Goal: Task Accomplishment & Management: Complete application form

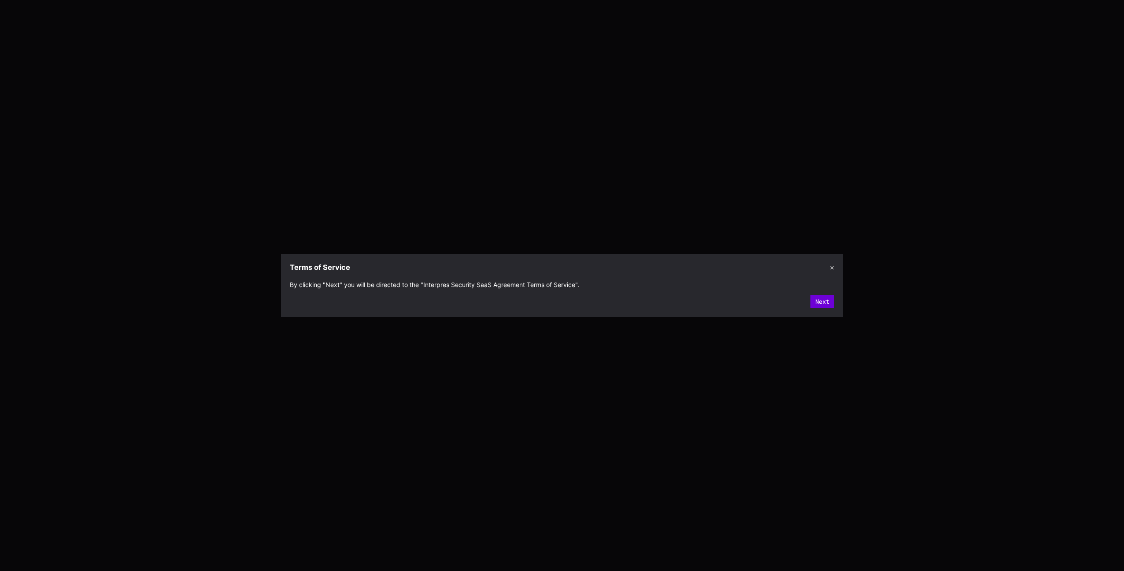
click at [822, 303] on button "Next" at bounding box center [823, 301] width 24 height 13
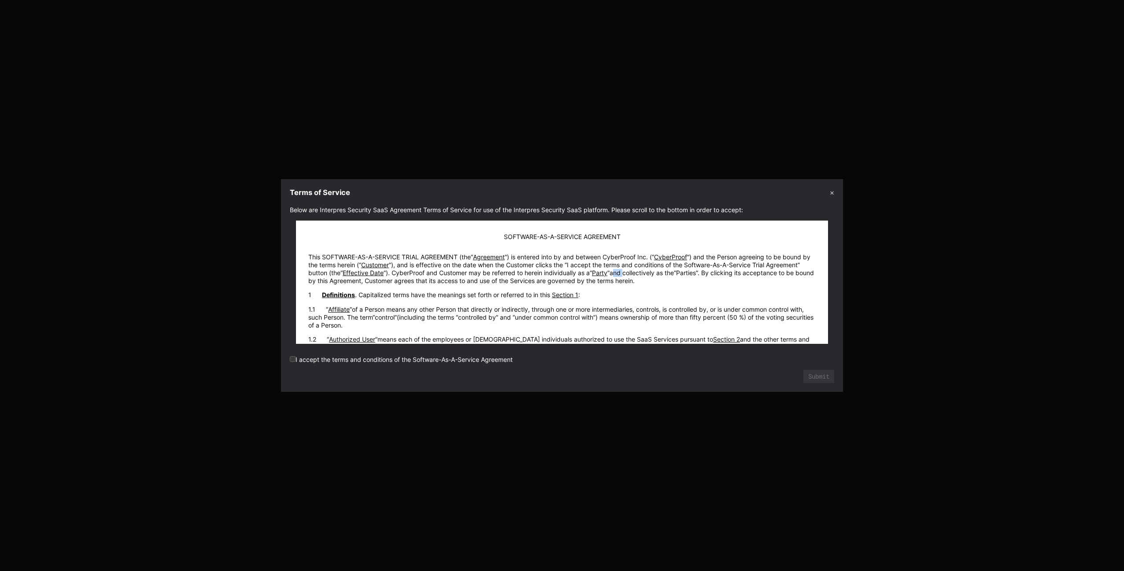
drag, startPoint x: 659, startPoint y: 273, endPoint x: 666, endPoint y: 301, distance: 28.6
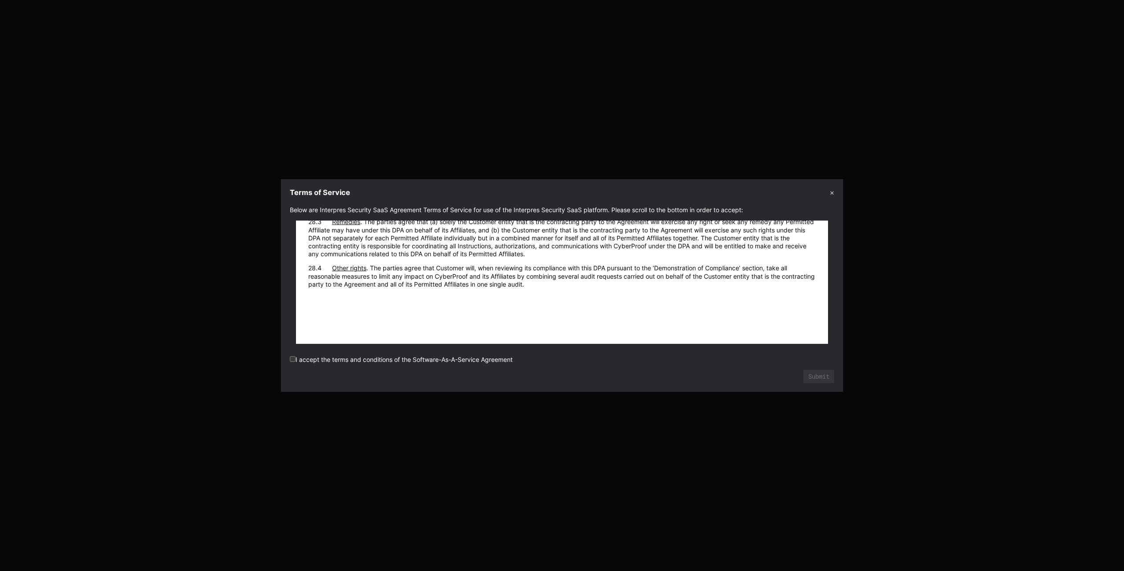
scroll to position [9829, 0]
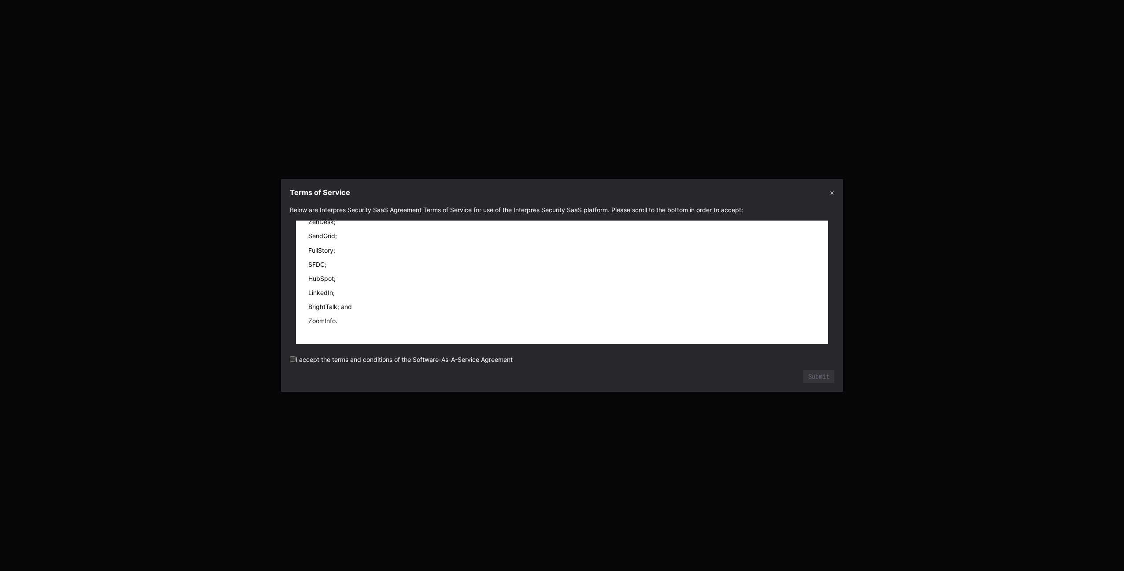
click at [503, 361] on label "I accept the terms and conditions of the Software-As-A-Service Agreement" at bounding box center [401, 359] width 223 height 7
click at [824, 377] on button "Submit" at bounding box center [819, 376] width 30 height 13
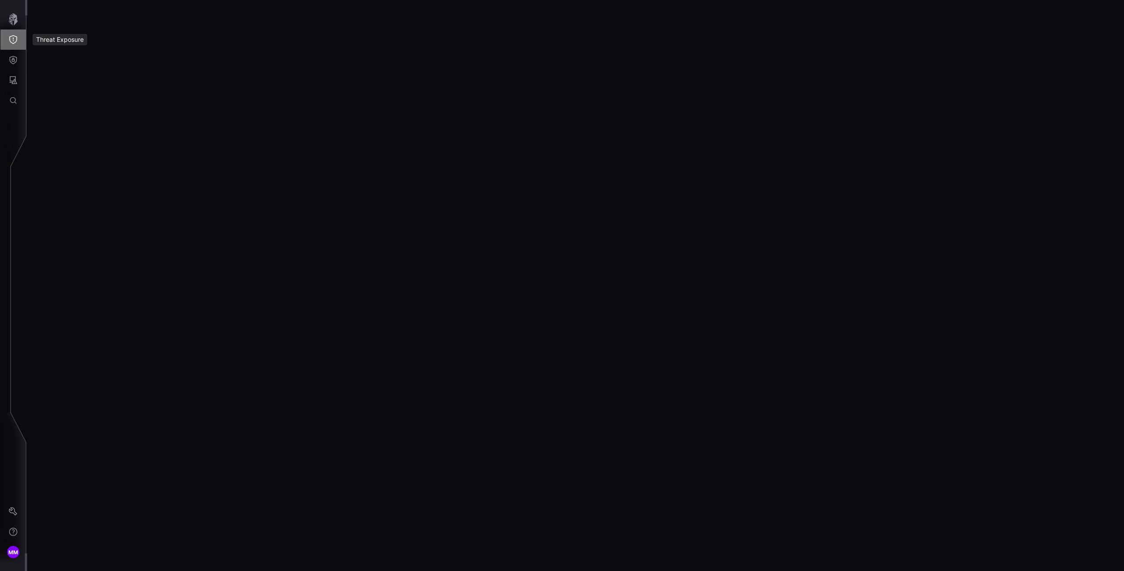
click at [22, 40] on button "Threat Exposure" at bounding box center [13, 40] width 26 height 20
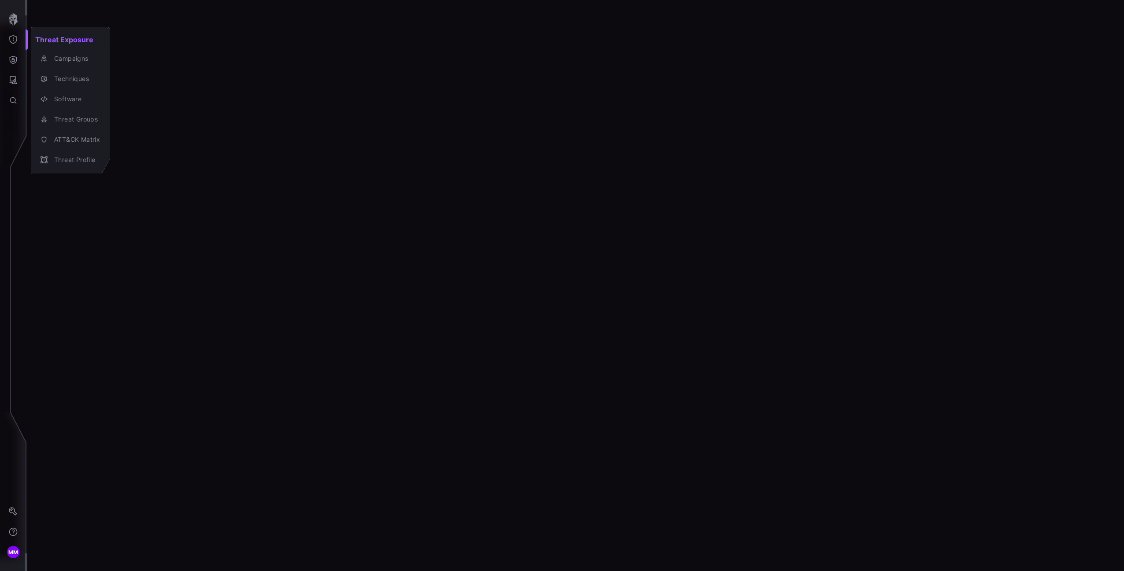
click at [14, 66] on div at bounding box center [562, 285] width 1124 height 571
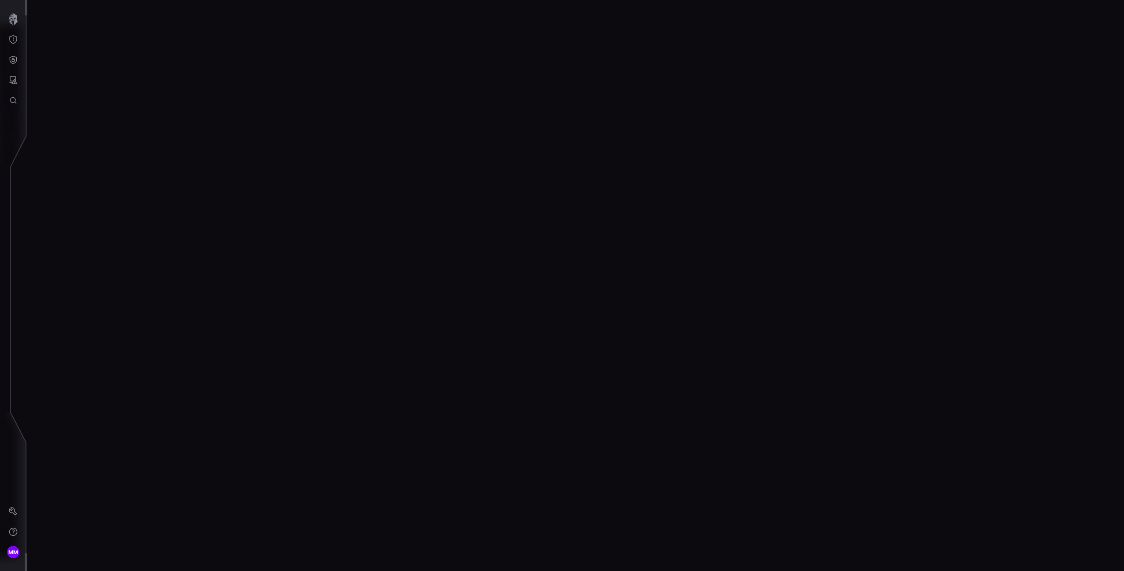
click at [13, 62] on div "Threat Exposure Campaigns Techniques Software Threat Groups ATT&CK Matrix Threa…" at bounding box center [563, 285] width 1121 height 571
click at [13, 62] on icon "Defense Surface" at bounding box center [13, 60] width 9 height 9
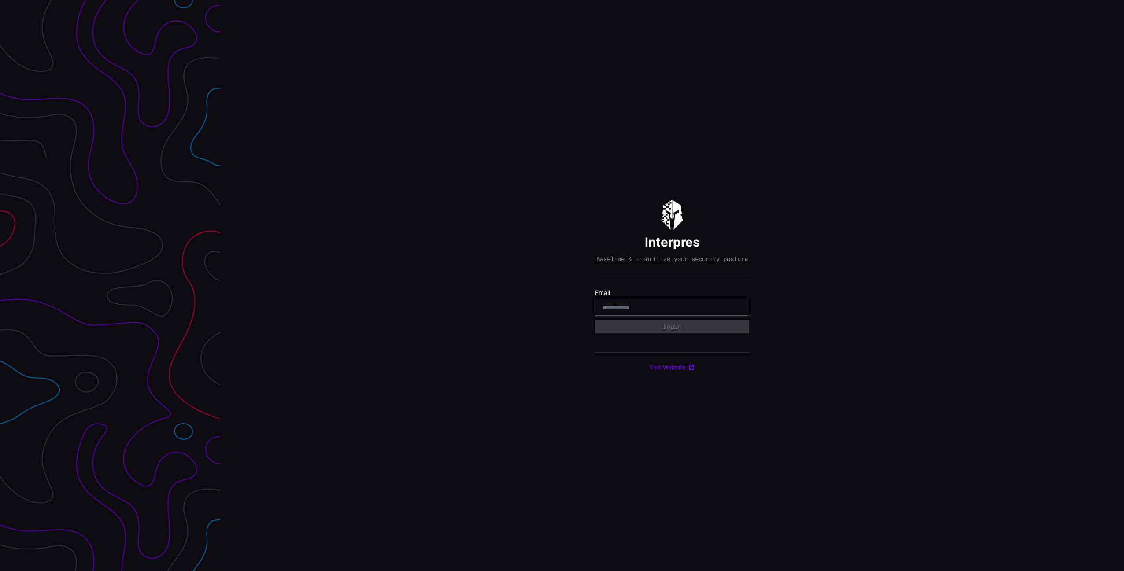
type input "**********"
click at [669, 338] on div "Select Tenant" at bounding box center [672, 330] width 154 height 15
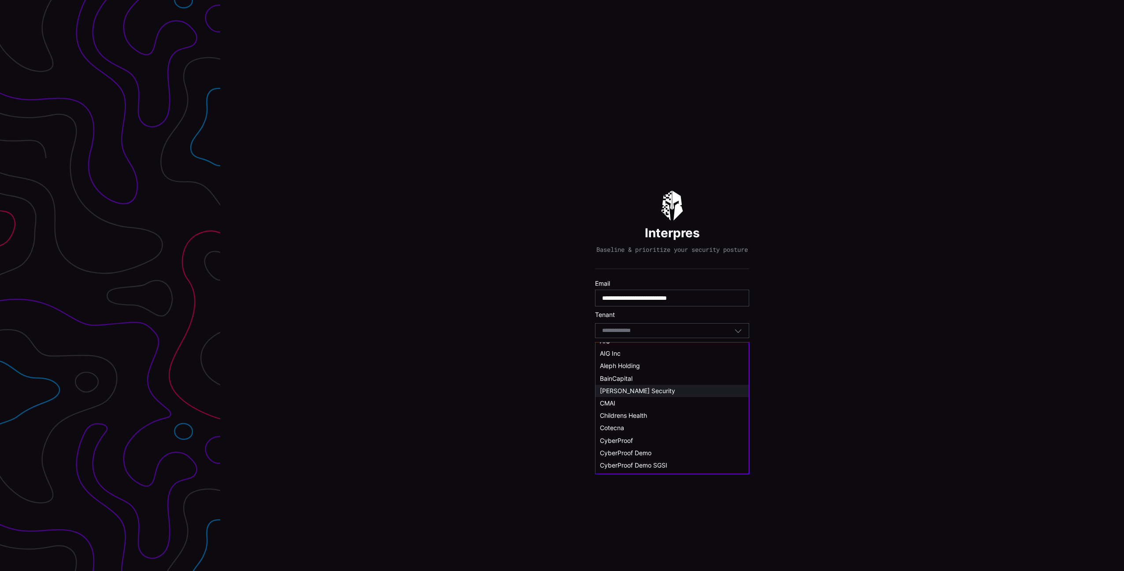
scroll to position [16, 0]
click at [645, 448] on div "CyberProof Demo" at bounding box center [672, 445] width 145 height 8
